Goal: Task Accomplishment & Management: Manage account settings

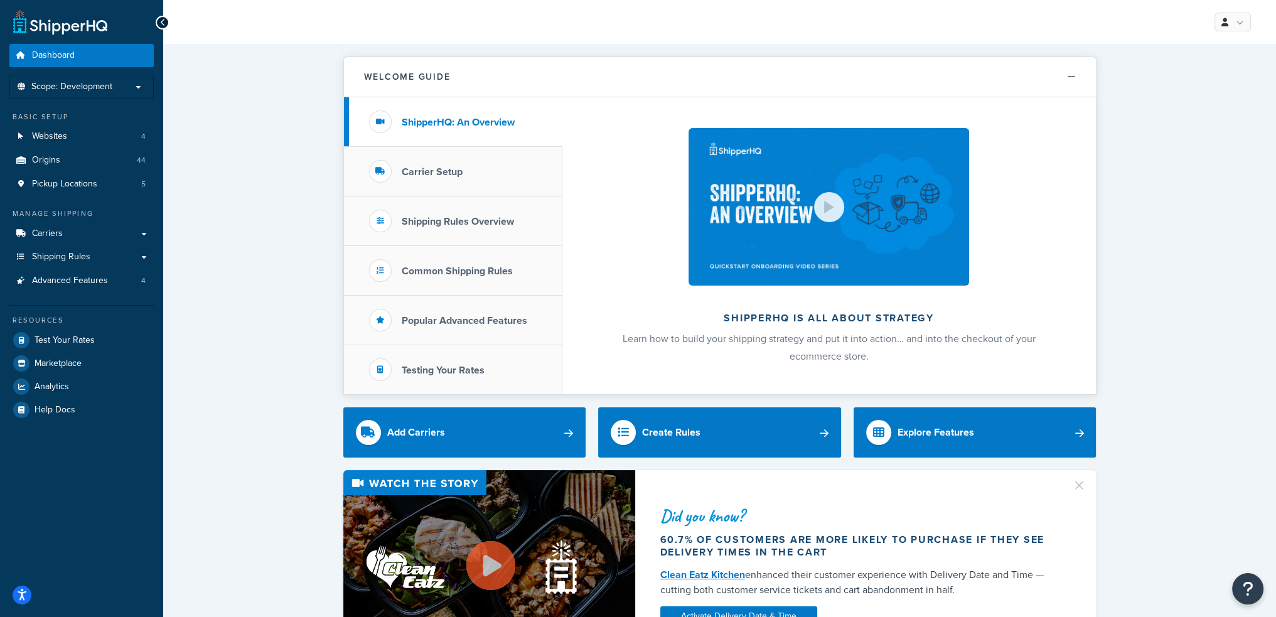
click at [431, 178] on h3 "Carrier Setup" at bounding box center [432, 171] width 61 height 11
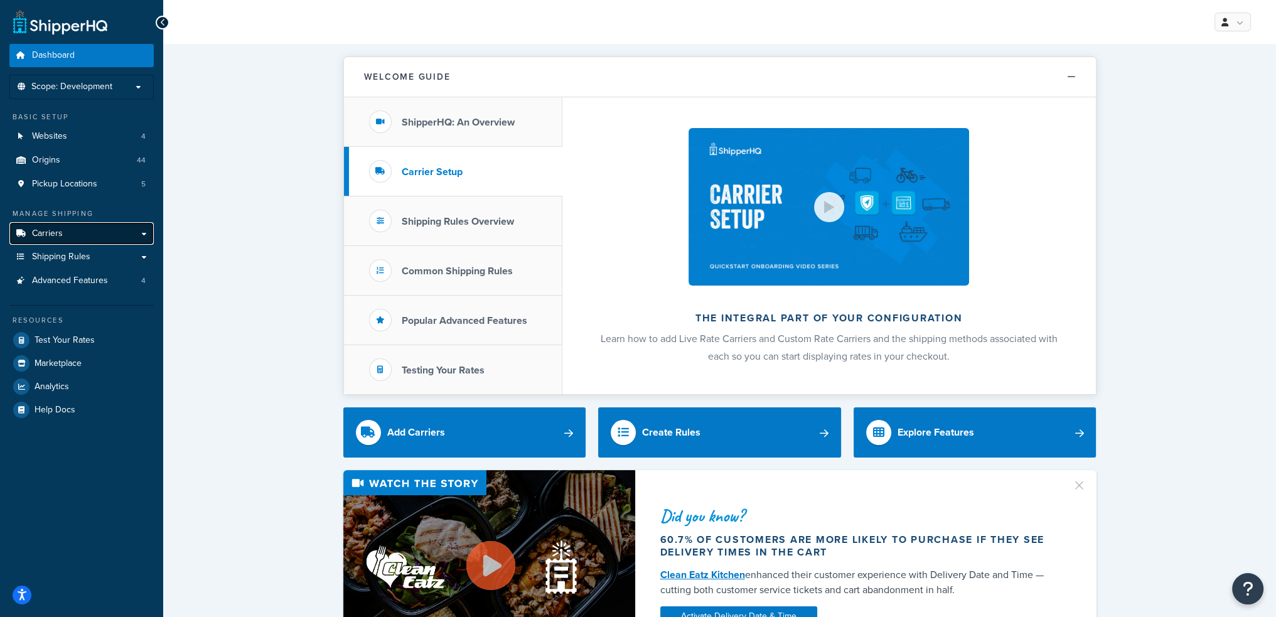
click at [58, 230] on span "Carriers" at bounding box center [47, 233] width 31 height 11
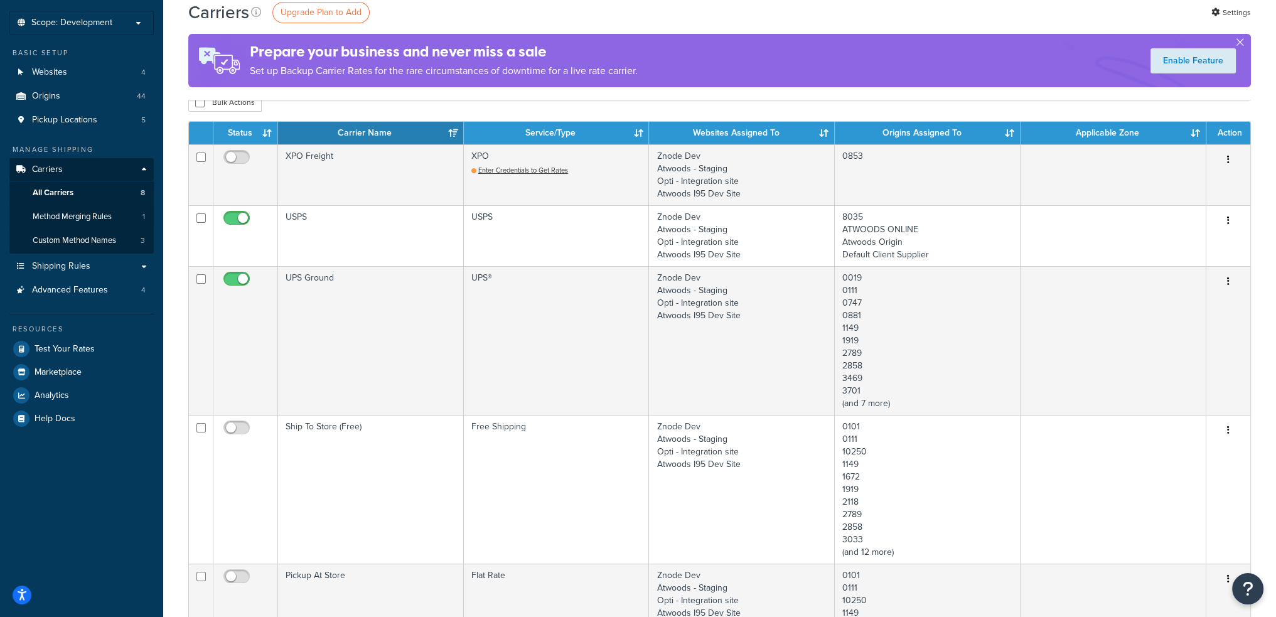
scroll to position [63, 0]
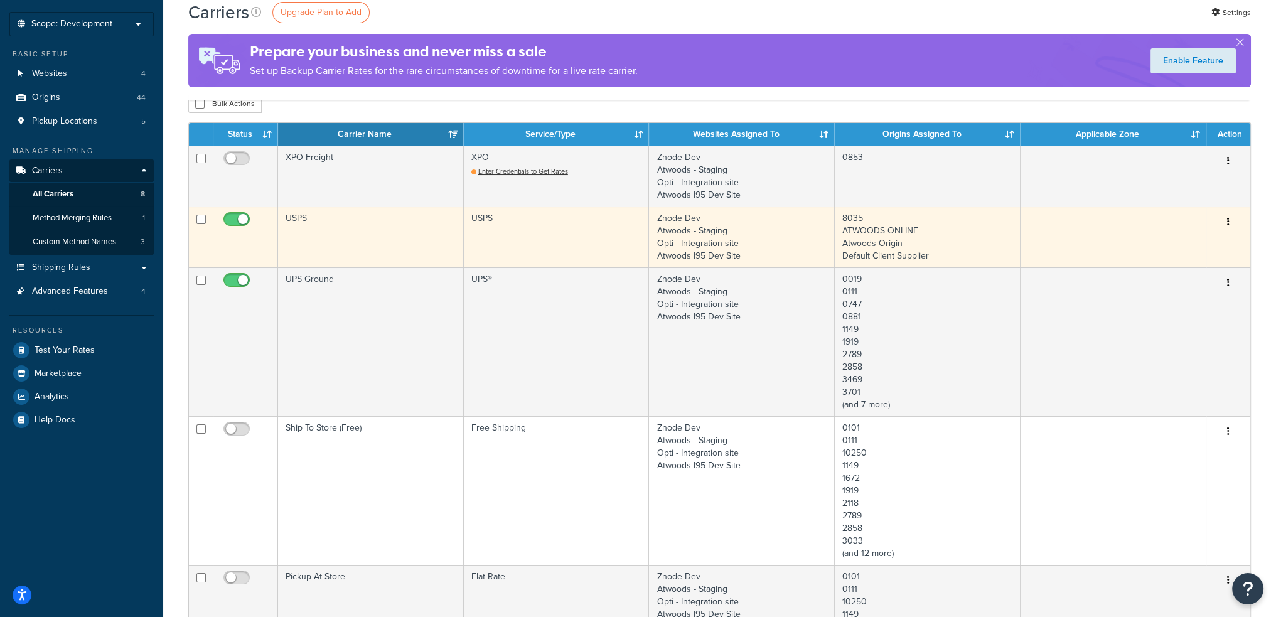
click at [1228, 218] on icon "button" at bounding box center [1228, 221] width 3 height 9
click at [1193, 243] on link "Edit" at bounding box center [1177, 247] width 99 height 26
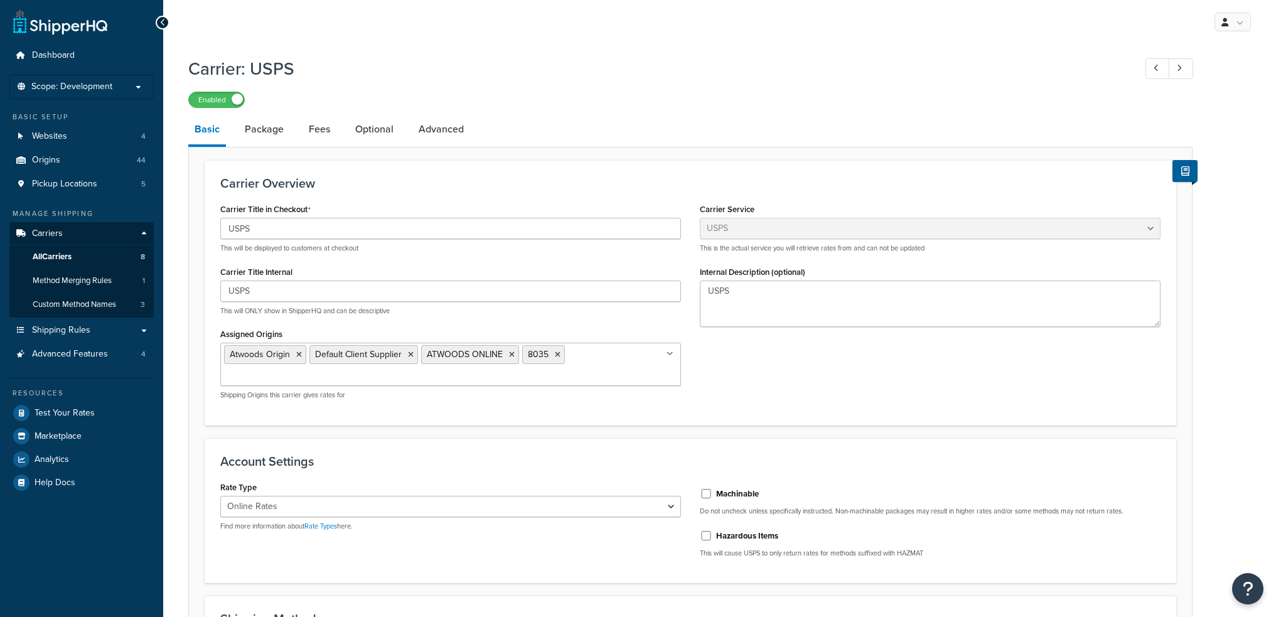
select select "usps"
select select "ONLINE"
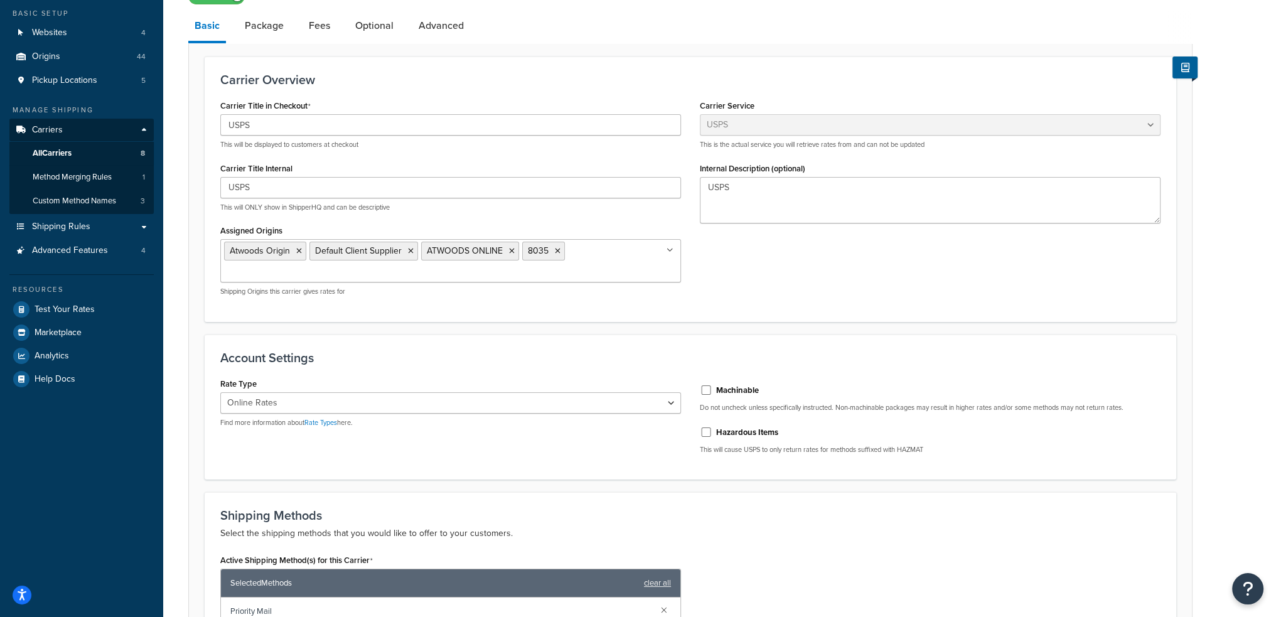
scroll to position [33, 0]
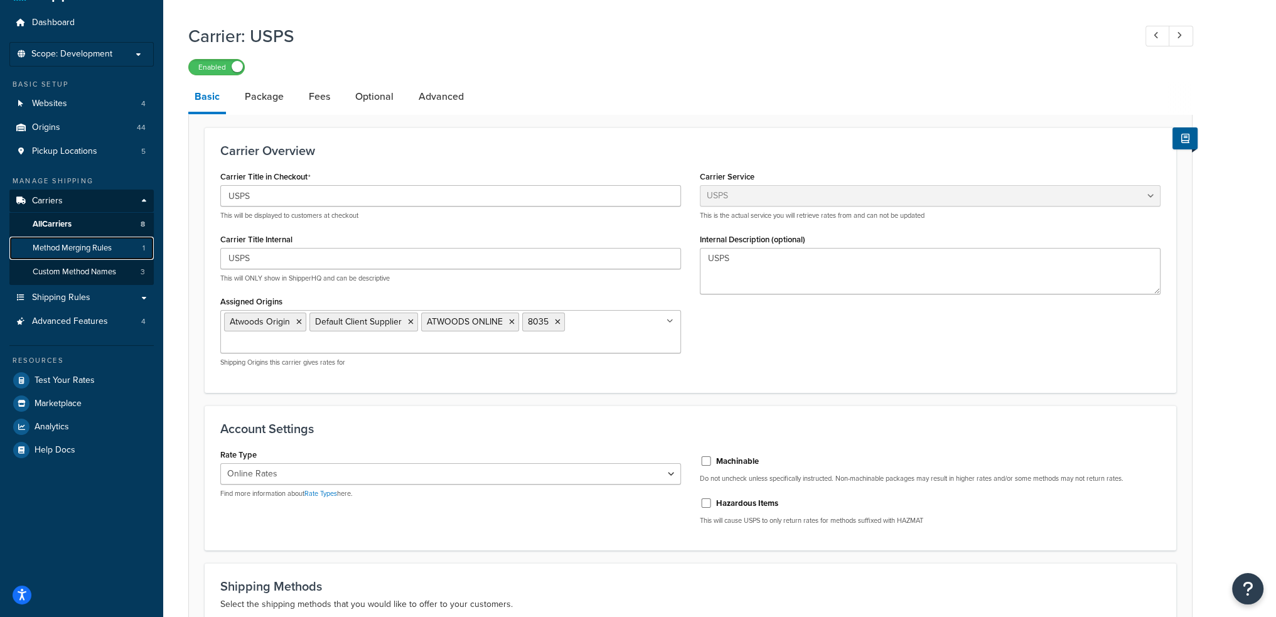
click at [100, 250] on span "Method Merging Rules" at bounding box center [72, 248] width 79 height 11
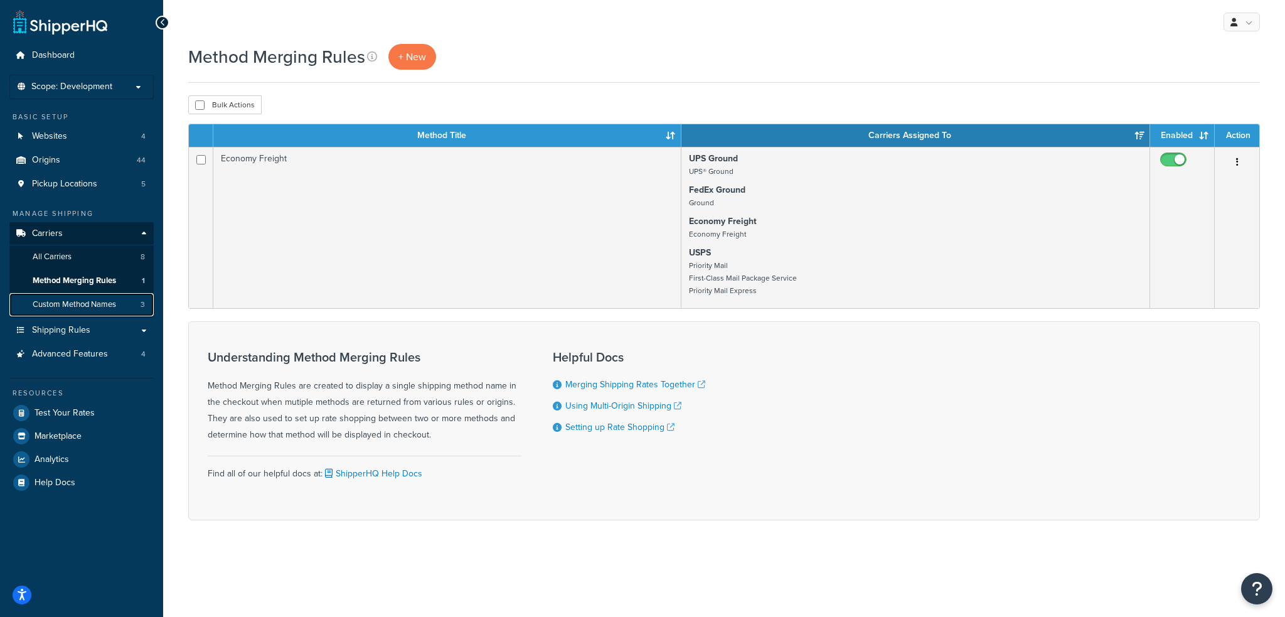
click at [115, 310] on link "Custom Method Names 3" at bounding box center [81, 304] width 144 height 23
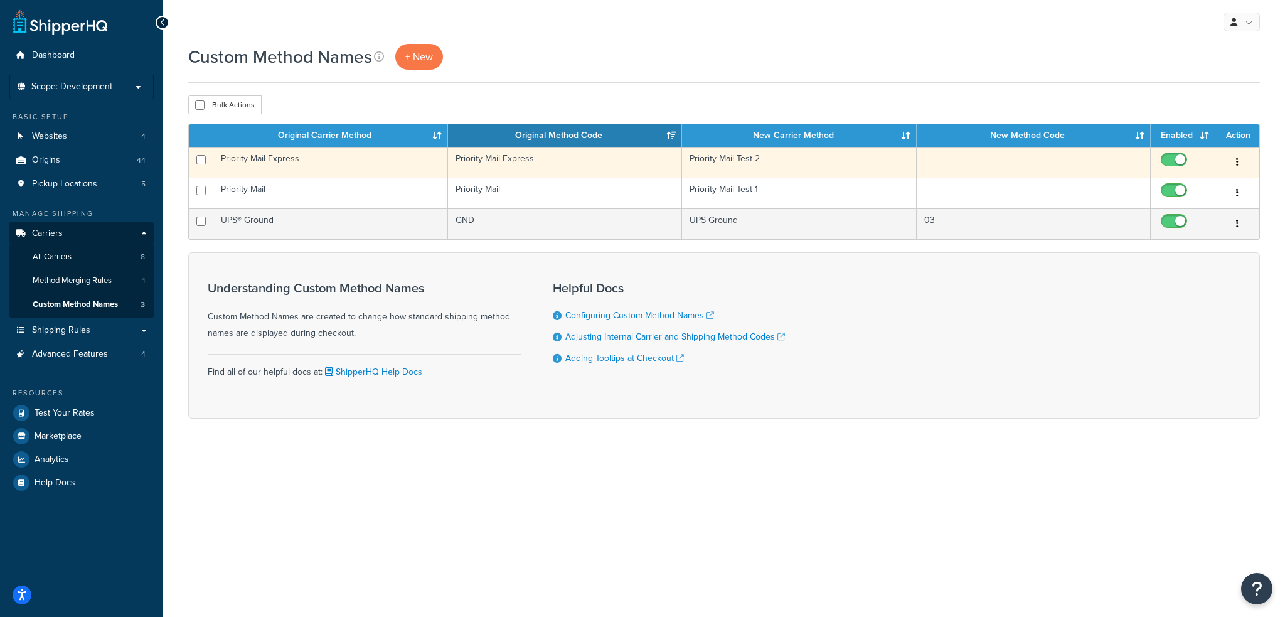
click at [1238, 165] on icon "button" at bounding box center [1237, 162] width 3 height 9
click at [1211, 181] on link "Edit" at bounding box center [1186, 187] width 99 height 26
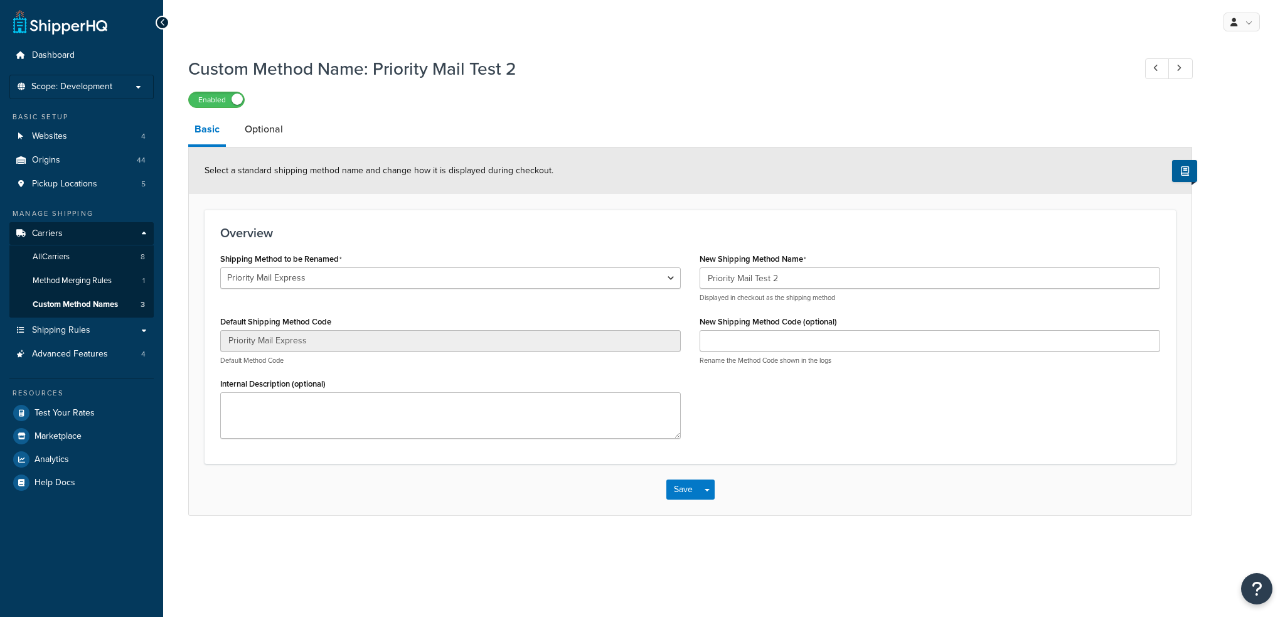
select select "153379"
click at [267, 136] on link "Optional" at bounding box center [263, 129] width 51 height 30
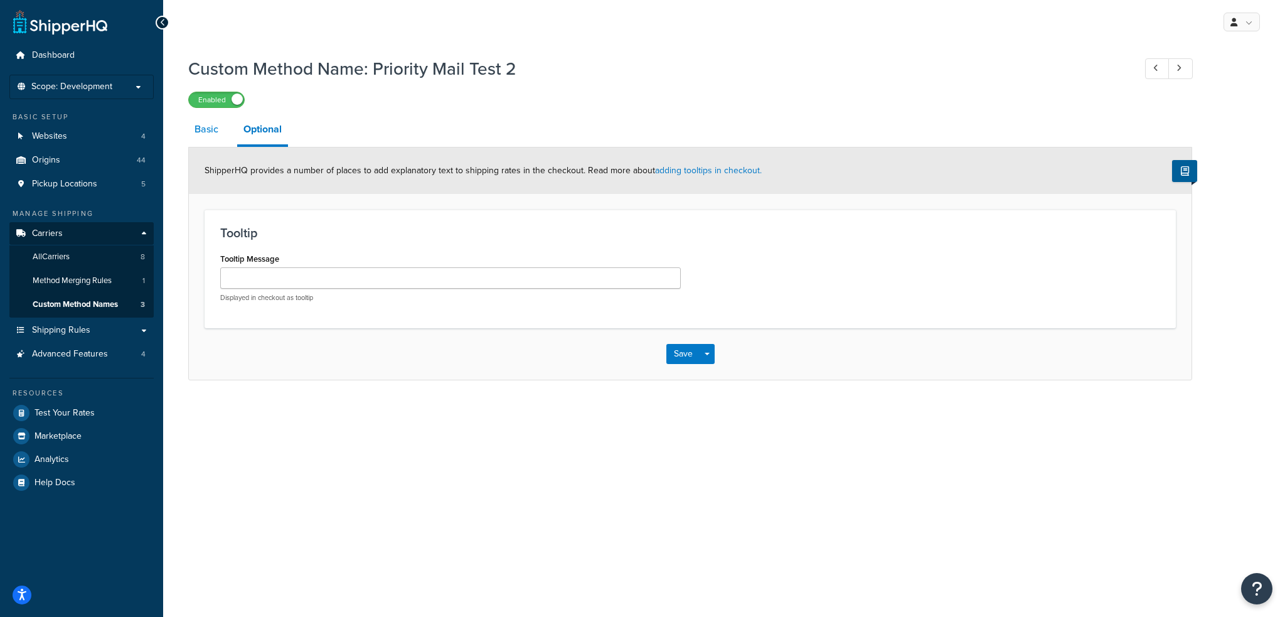
click at [196, 136] on link "Basic" at bounding box center [206, 129] width 36 height 30
select select "153379"
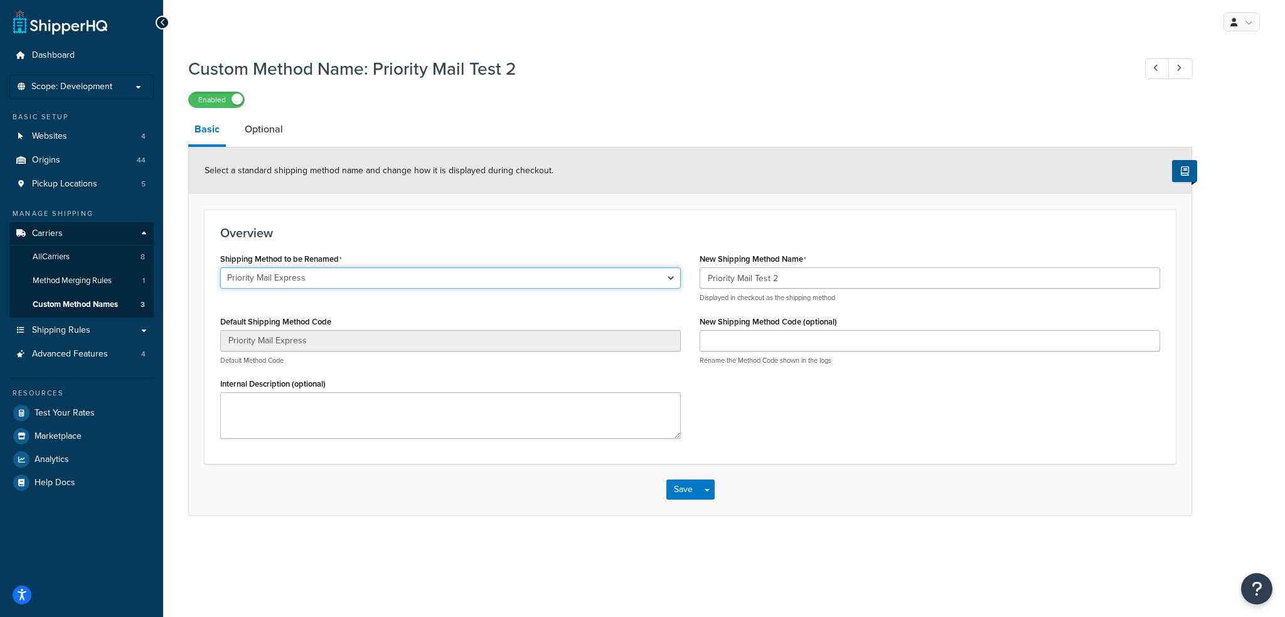
click at [294, 274] on select "Economy Freight Ground Ground Economy UPS® Ground Priority Mail Priority Mail E…" at bounding box center [450, 277] width 461 height 21
click at [296, 274] on select "Economy Freight Ground Ground Economy UPS® Ground Priority Mail Priority Mail E…" at bounding box center [450, 277] width 461 height 21
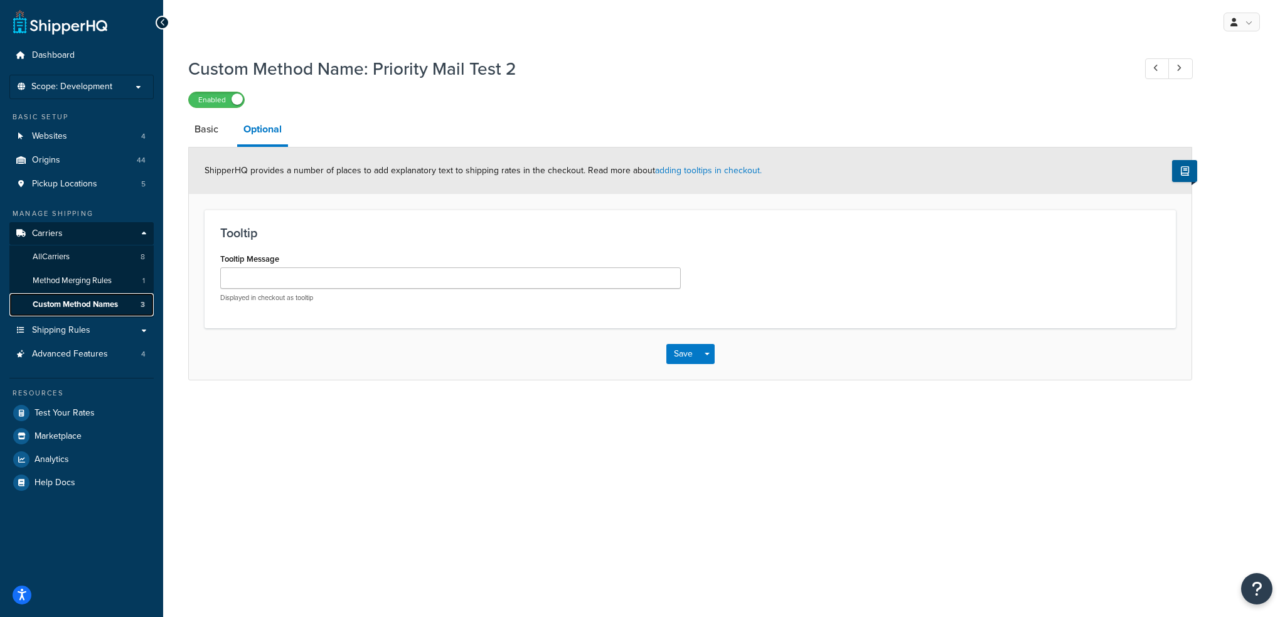
click at [94, 303] on span "Custom Method Names" at bounding box center [75, 304] width 85 height 11
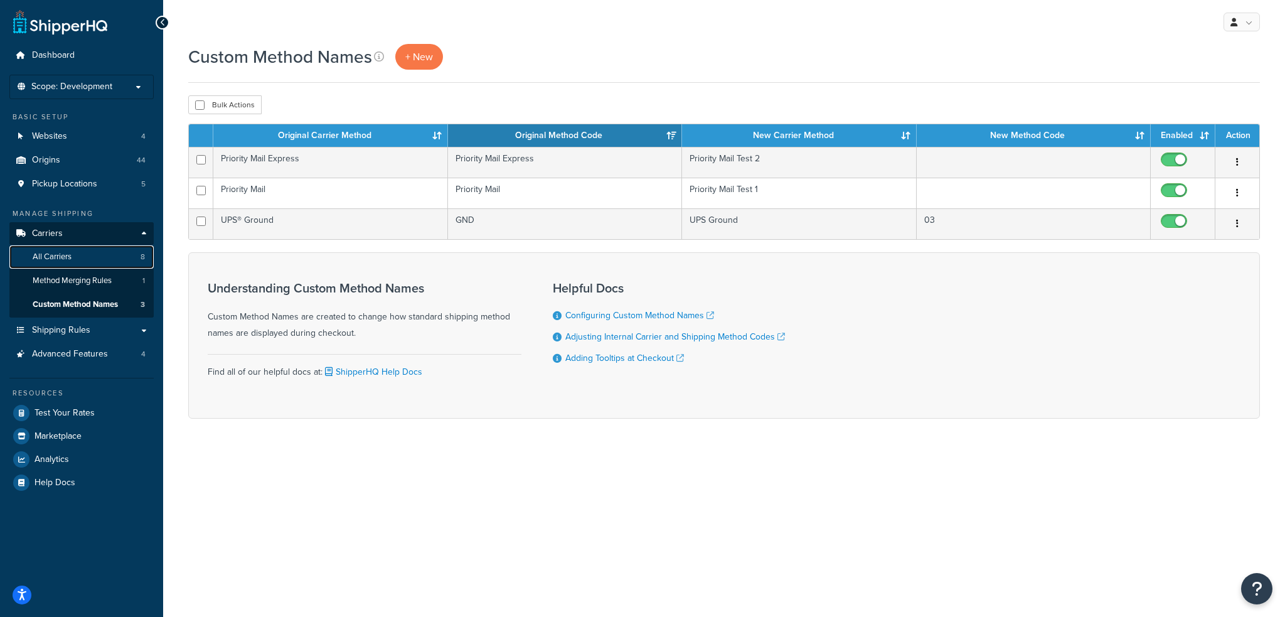
click at [81, 253] on link "All Carriers 8" at bounding box center [81, 256] width 144 height 23
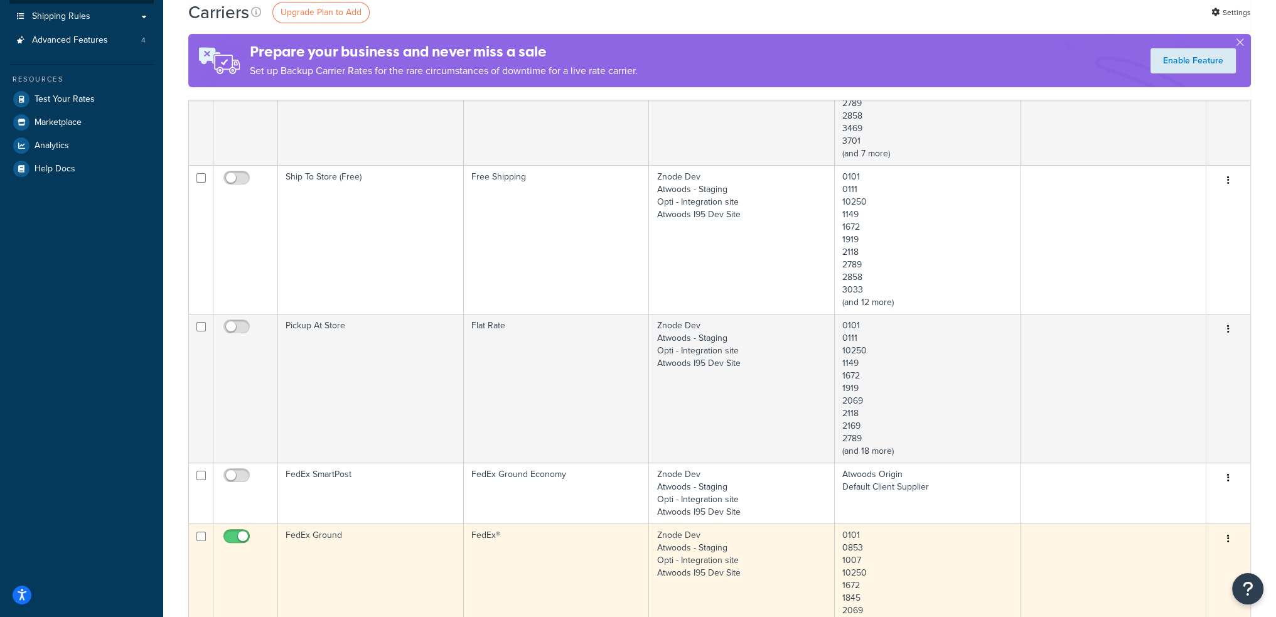
scroll to position [377, 0]
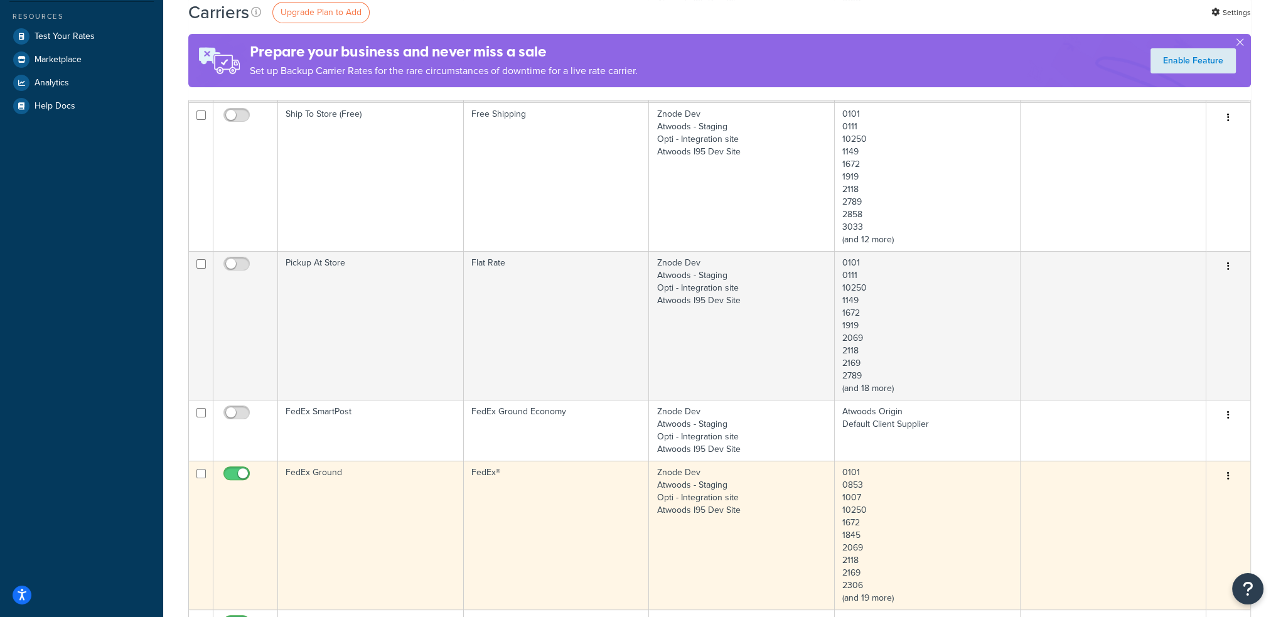
click at [1233, 474] on button "button" at bounding box center [1228, 476] width 18 height 20
click at [1184, 497] on link "Edit" at bounding box center [1177, 501] width 99 height 26
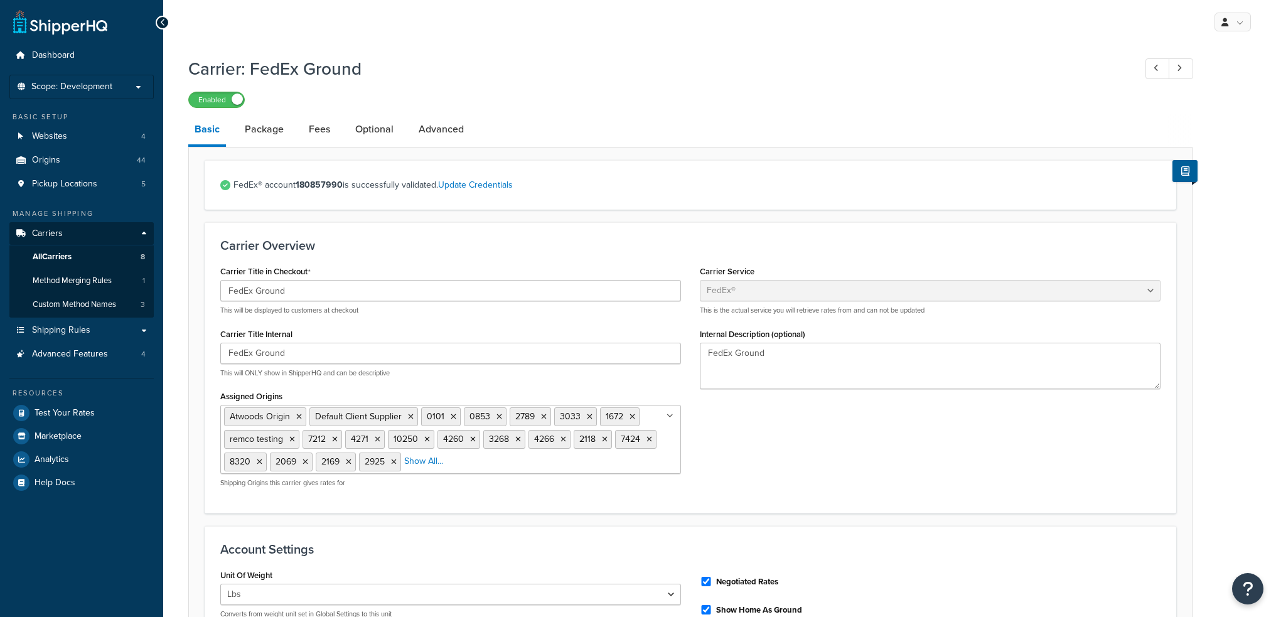
select select "fedEx"
select select "REGULAR_PICKUP"
select select "YOUR_PACKAGING"
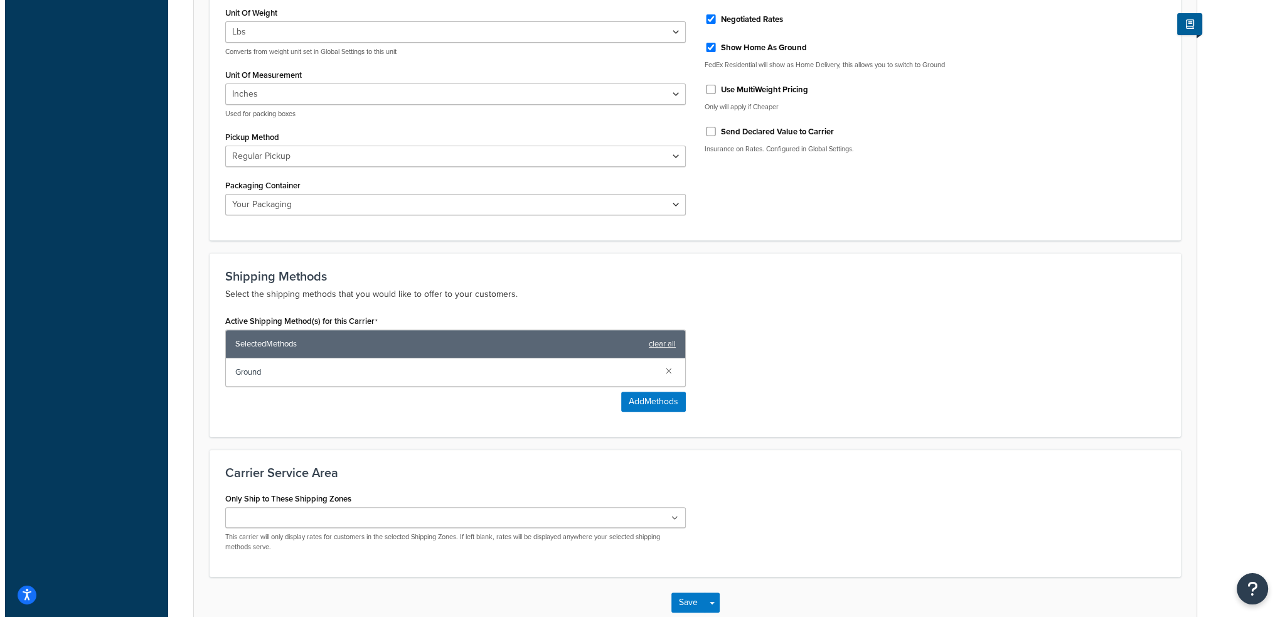
scroll to position [565, 0]
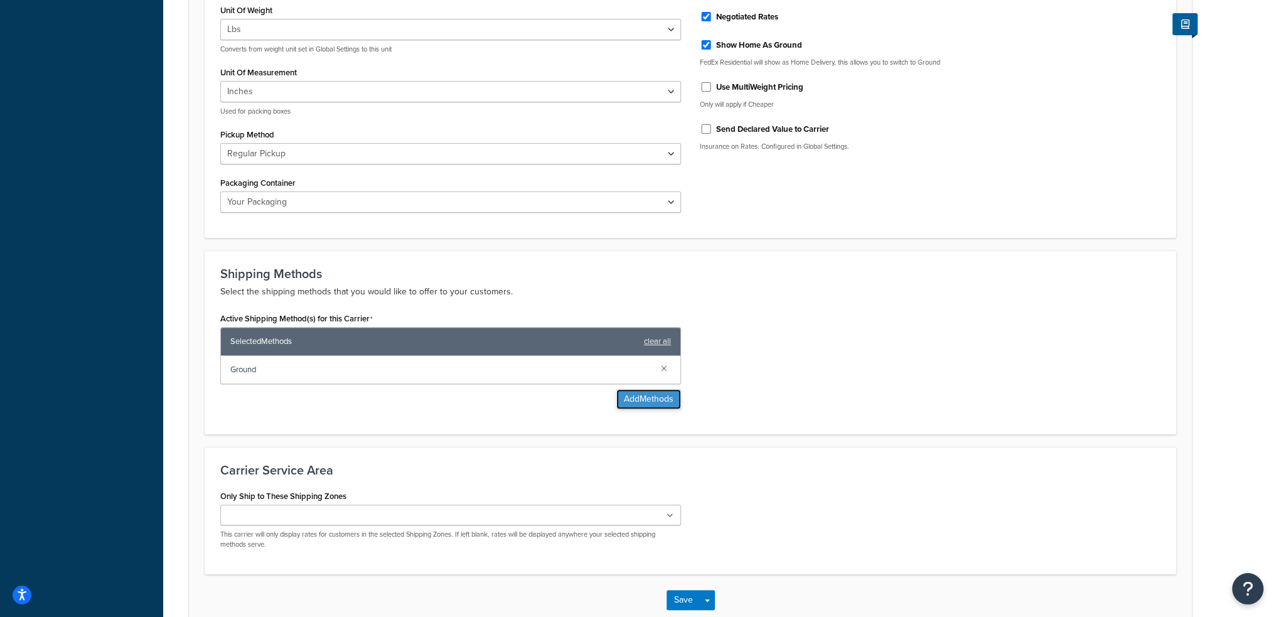
click at [658, 397] on button "Add Methods" at bounding box center [648, 399] width 65 height 20
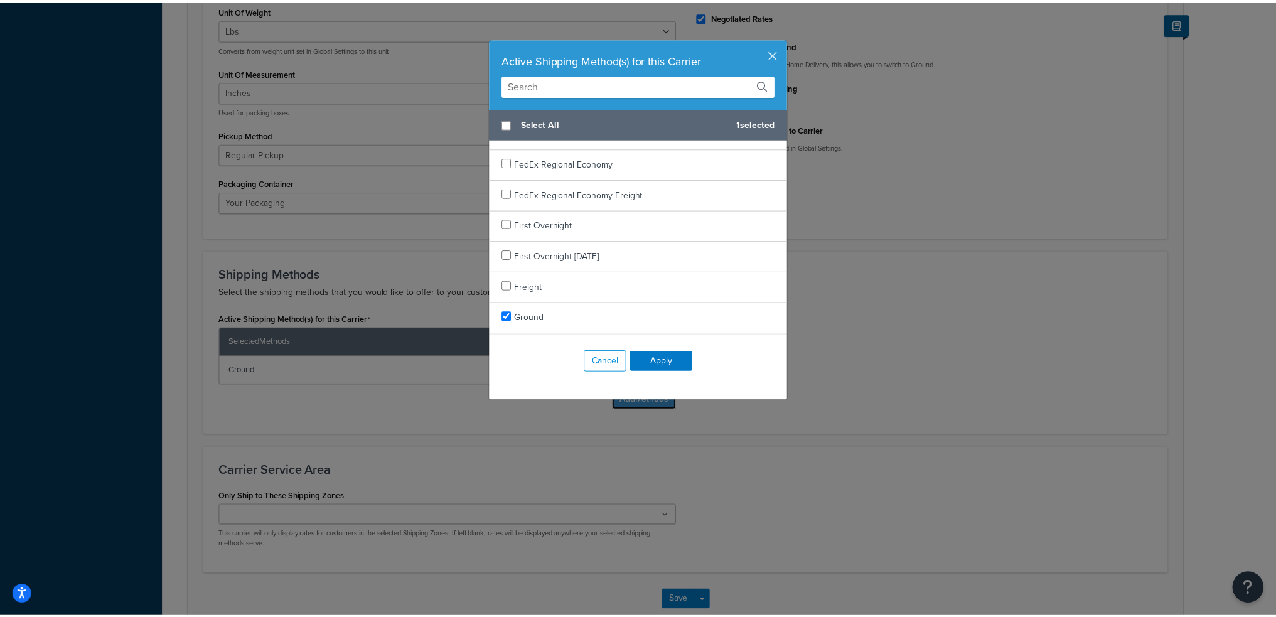
scroll to position [628, 0]
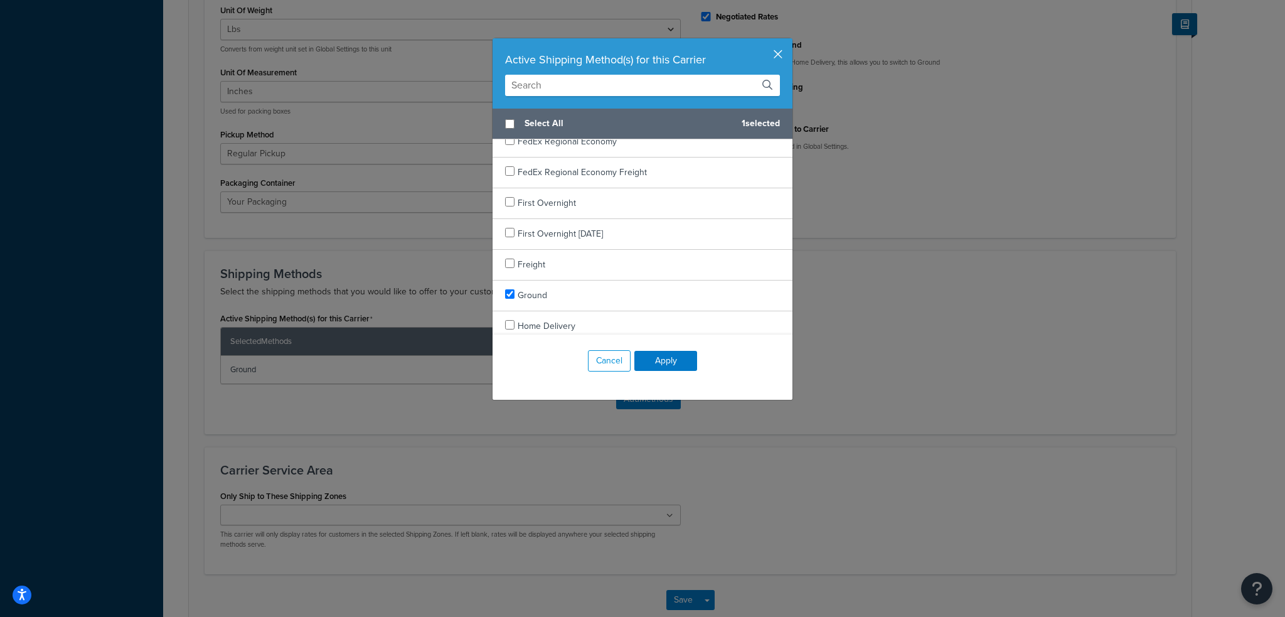
click at [790, 41] on button "button" at bounding box center [791, 39] width 3 height 3
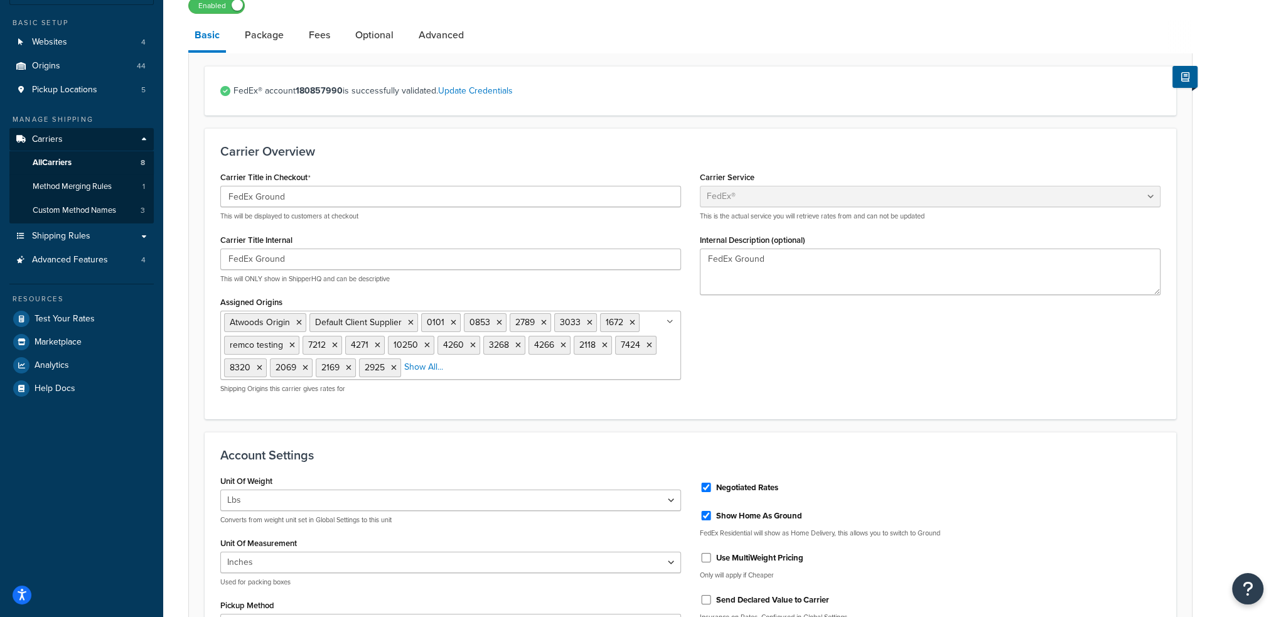
scroll to position [0, 0]
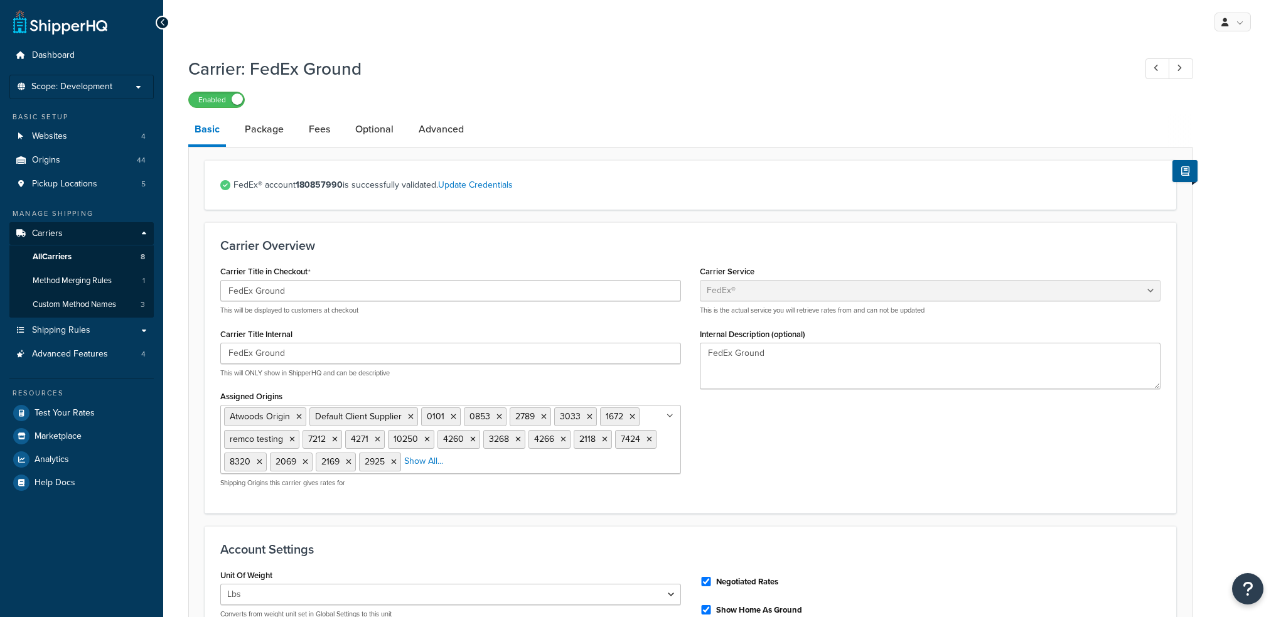
select select "fedEx"
select select "REGULAR_PICKUP"
select select "YOUR_PACKAGING"
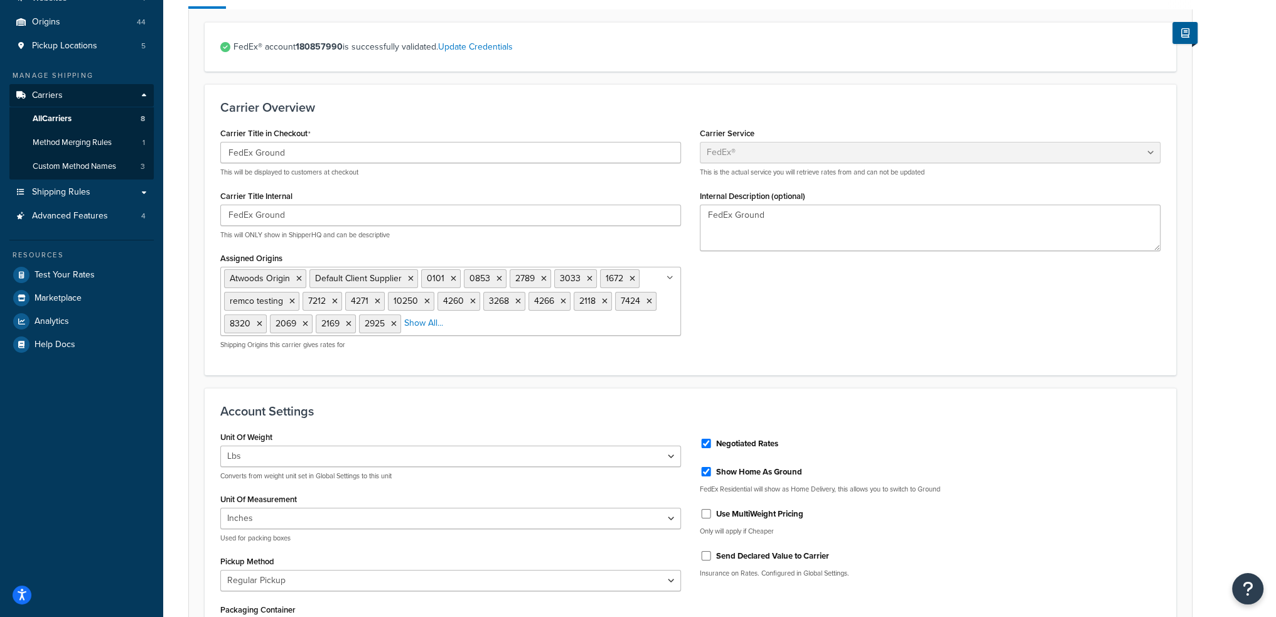
scroll to position [63, 0]
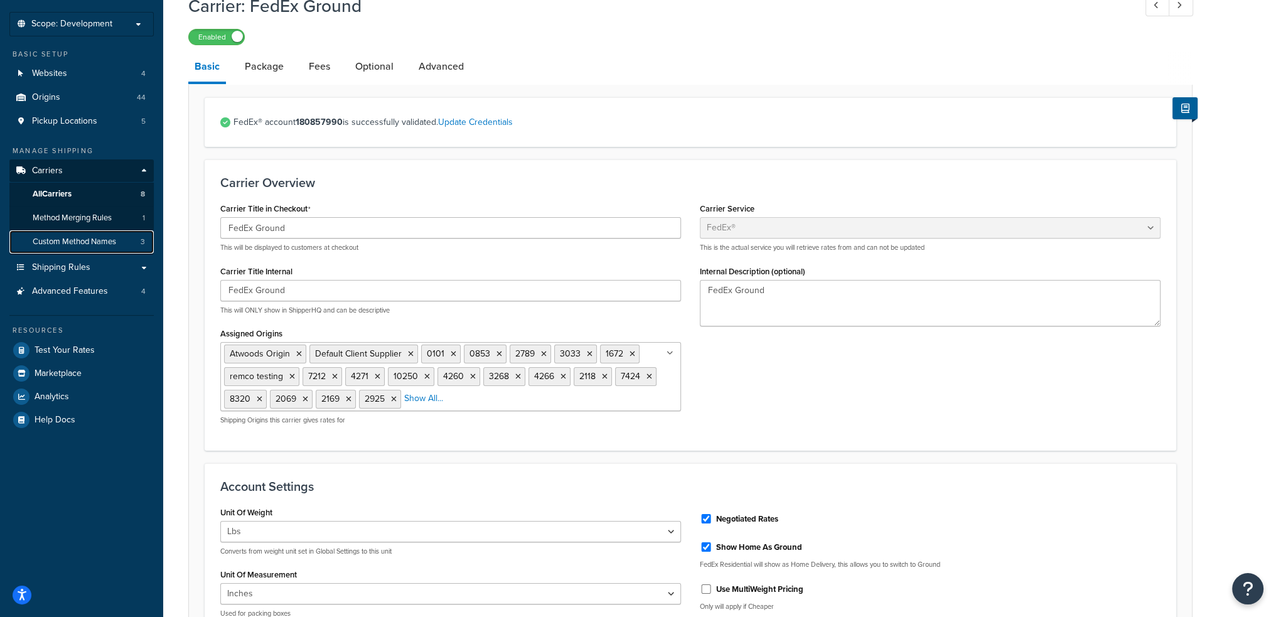
click at [97, 238] on span "Custom Method Names" at bounding box center [74, 242] width 83 height 11
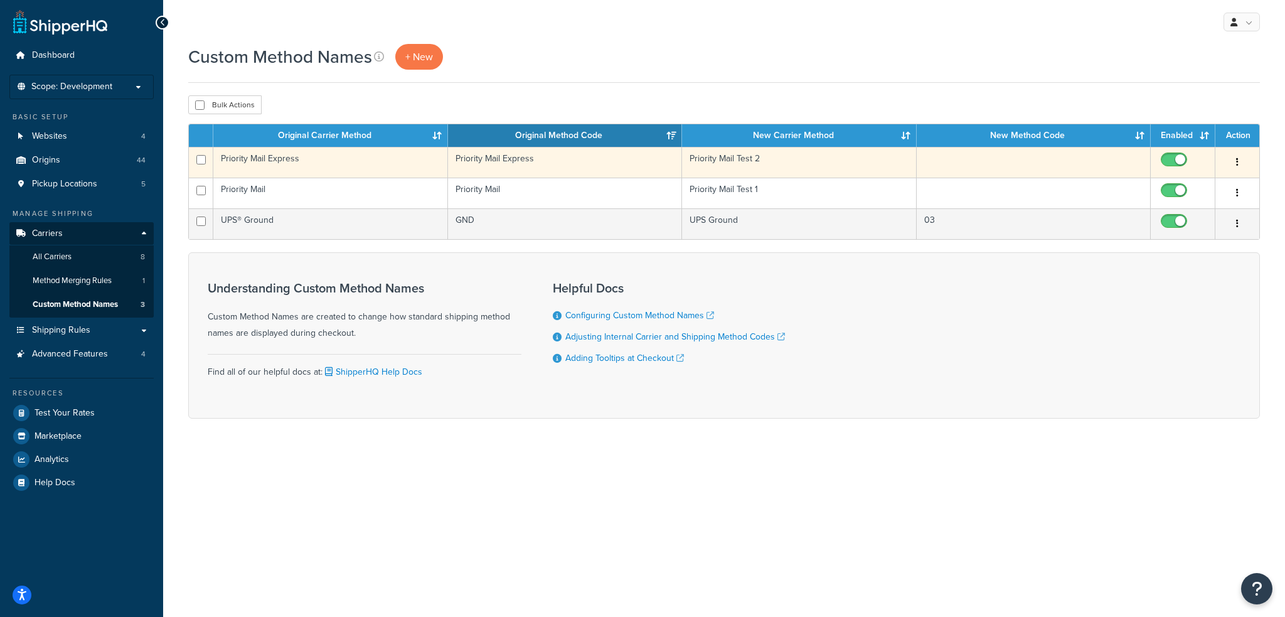
click at [1180, 158] on input "checkbox" at bounding box center [1176, 163] width 35 height 16
checkbox input "false"
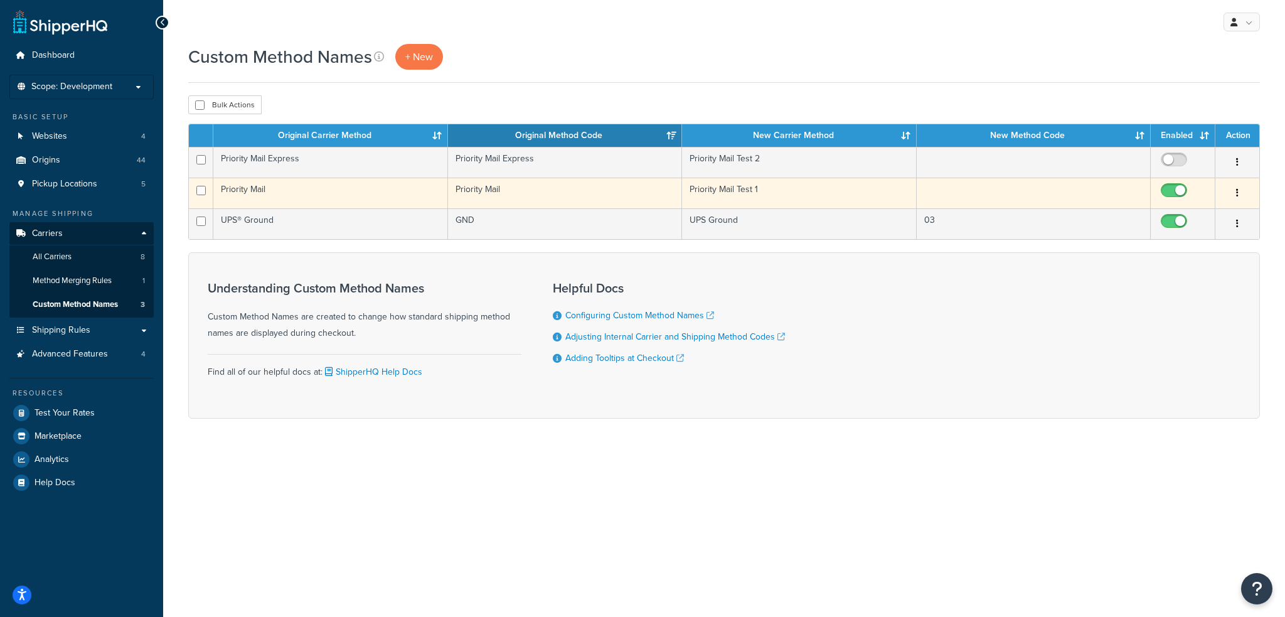
click at [1171, 189] on input "checkbox" at bounding box center [1176, 194] width 35 height 16
checkbox input "false"
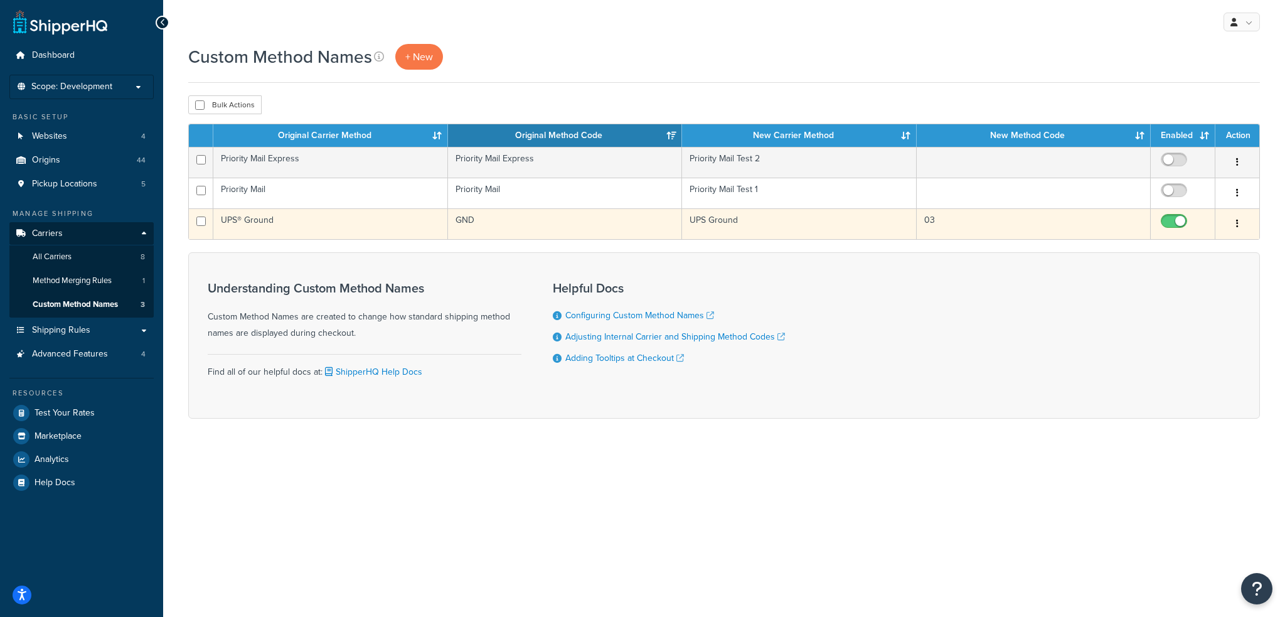
click at [1170, 218] on input "checkbox" at bounding box center [1176, 225] width 35 height 16
click at [1167, 220] on input "checkbox" at bounding box center [1176, 225] width 35 height 16
checkbox input "true"
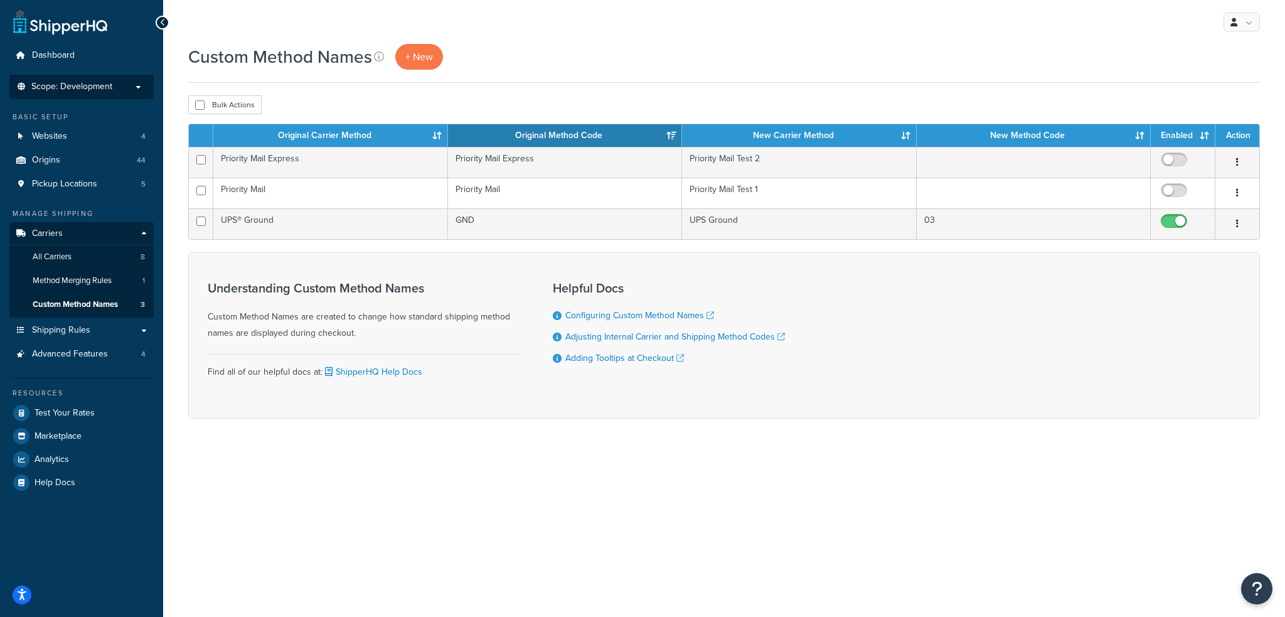
click at [104, 83] on span "Scope: Development" at bounding box center [71, 87] width 81 height 11
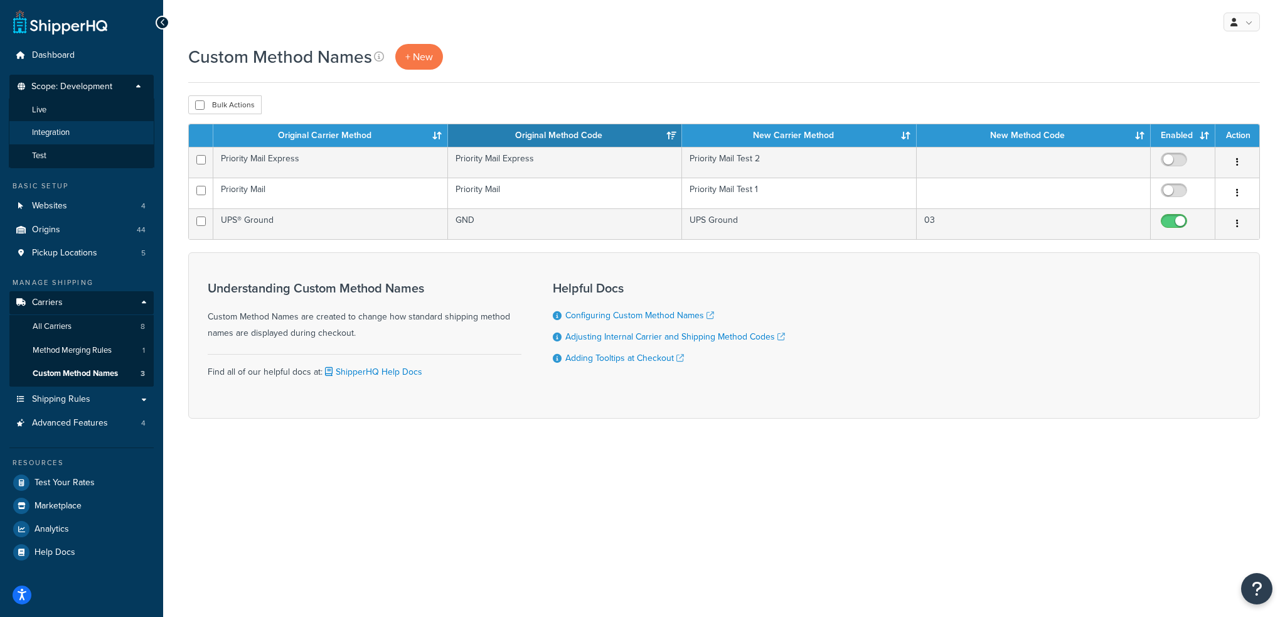
click at [83, 132] on li "Integration" at bounding box center [82, 132] width 146 height 23
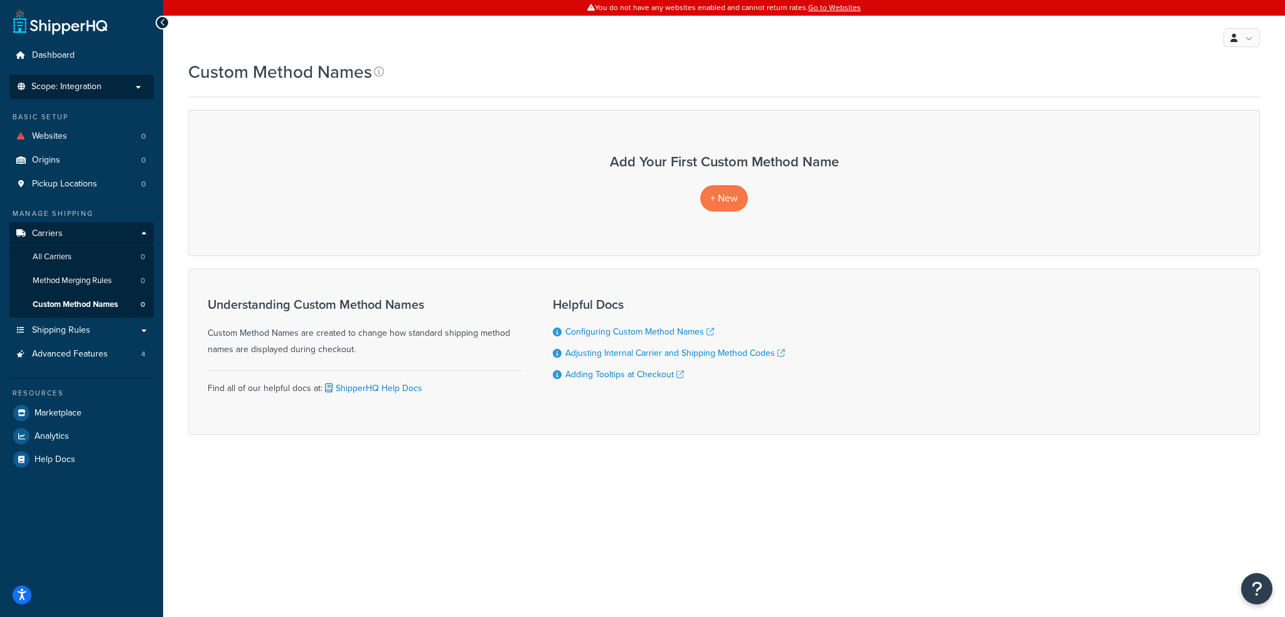
click at [84, 90] on span "Scope: Integration" at bounding box center [66, 87] width 70 height 11
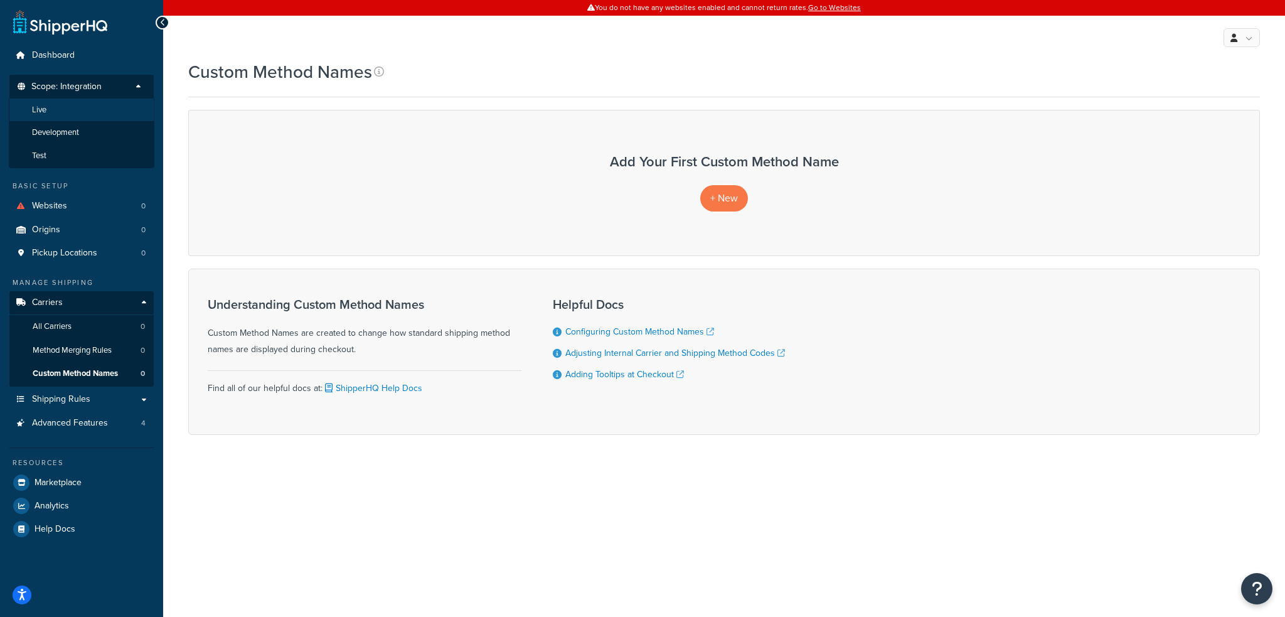
click at [80, 114] on li "Live" at bounding box center [82, 110] width 146 height 23
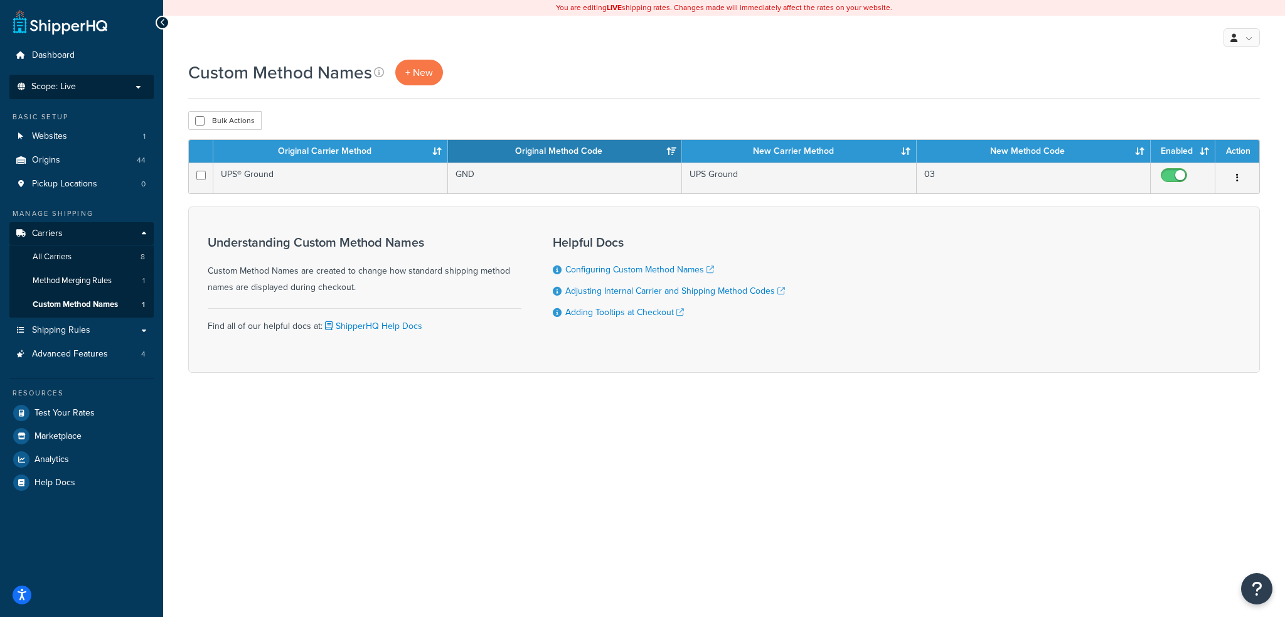
click at [98, 84] on p "Scope: Live" at bounding box center [81, 87] width 133 height 11
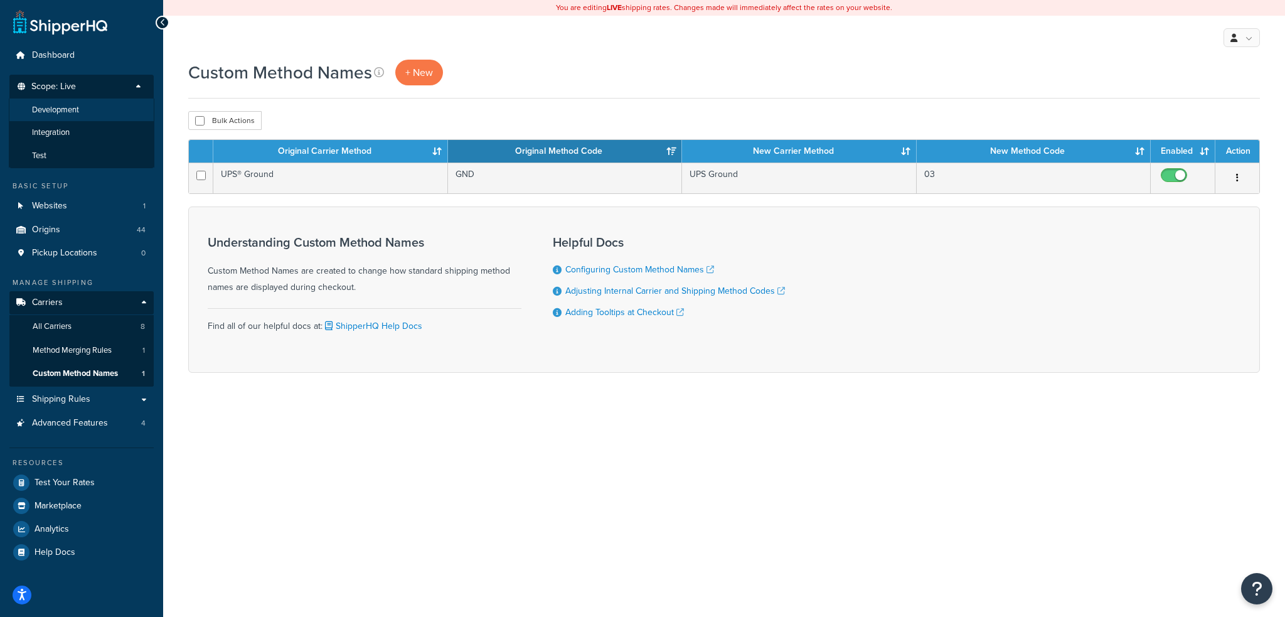
click at [97, 113] on li "Development" at bounding box center [82, 110] width 146 height 23
